Goal: Task Accomplishment & Management: Use online tool/utility

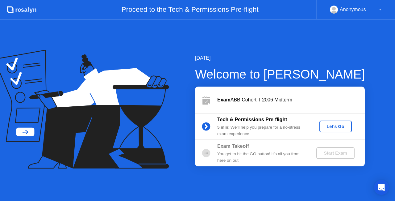
click at [324, 125] on div "Let's Go" at bounding box center [335, 126] width 27 height 5
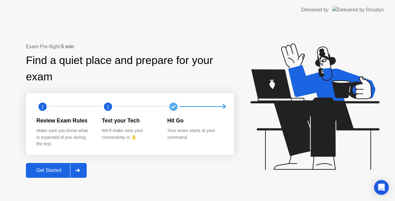
click at [79, 169] on icon at bounding box center [77, 170] width 4 height 4
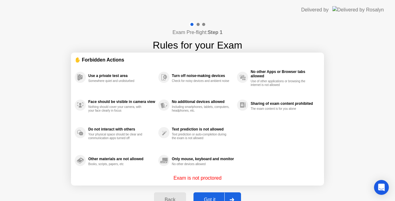
click at [230, 196] on div at bounding box center [232, 199] width 15 height 14
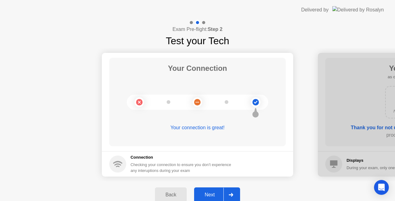
click at [226, 194] on div at bounding box center [231, 195] width 15 height 14
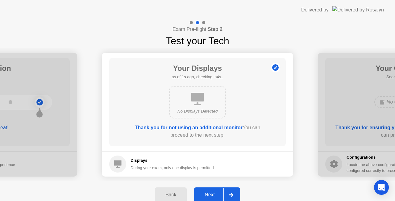
click at [226, 194] on div at bounding box center [231, 195] width 15 height 14
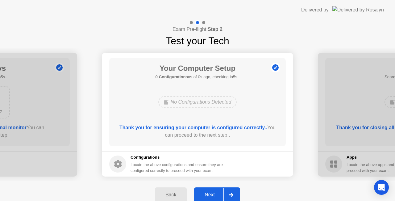
click at [226, 194] on div at bounding box center [231, 195] width 15 height 14
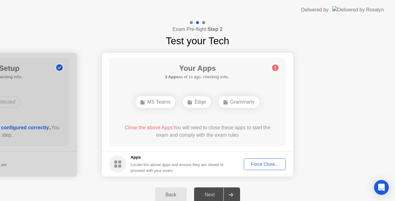
click at [249, 160] on button "Force Close..." at bounding box center [265, 164] width 42 height 12
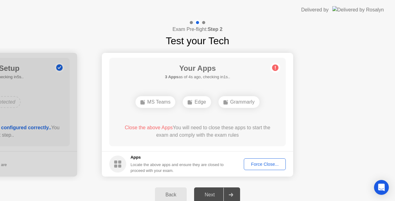
click at [254, 167] on div "Force Close..." at bounding box center [265, 164] width 38 height 5
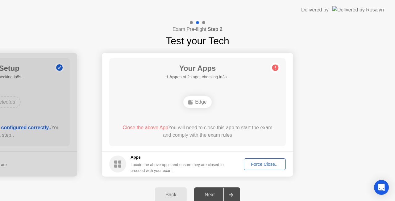
click at [250, 165] on div "Force Close..." at bounding box center [265, 164] width 38 height 5
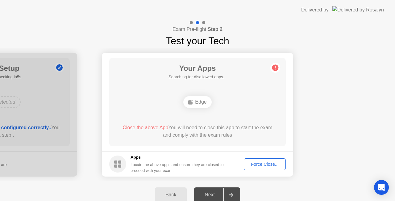
click at [255, 163] on div "Force Close..." at bounding box center [265, 164] width 38 height 5
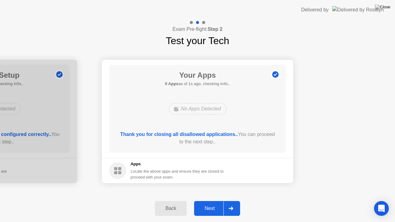
click at [228, 200] on div at bounding box center [231, 209] width 15 height 14
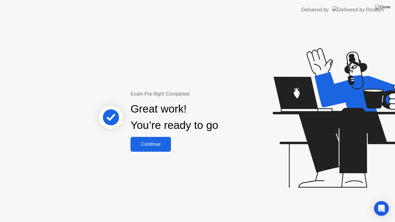
click at [159, 147] on div "Continue" at bounding box center [151, 145] width 37 height 6
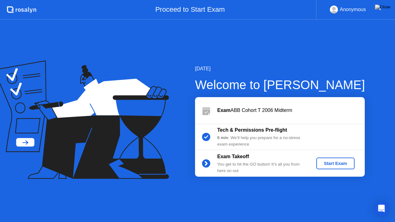
click at [325, 163] on div "Start Exam" at bounding box center [335, 163] width 33 height 5
